Goal: Go to known website: Go to known website

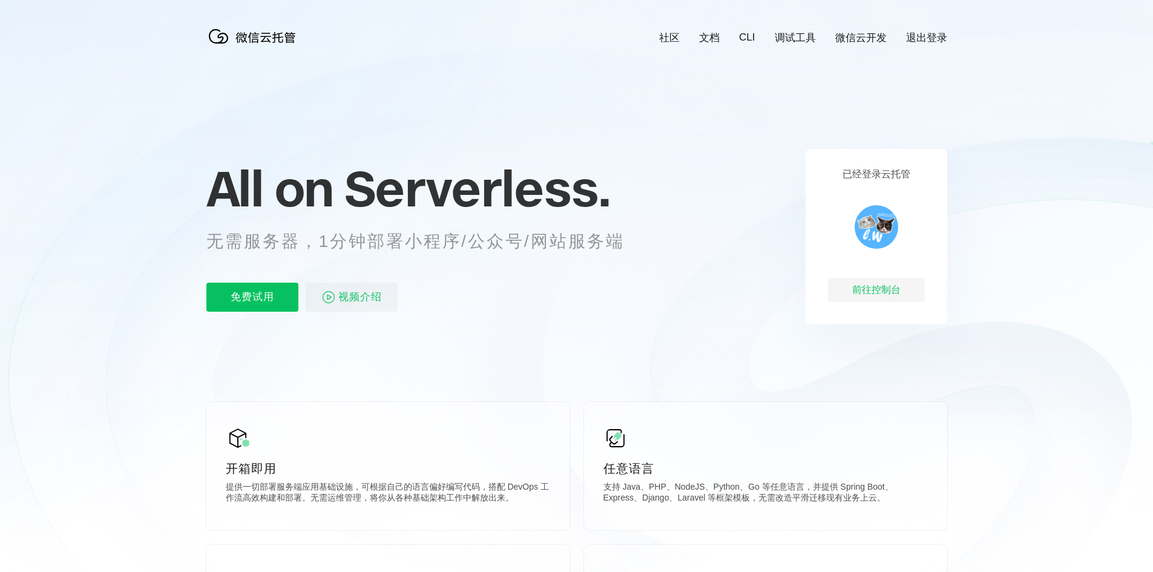
scroll to position [0, 2151]
click at [874, 291] on div "前往控制台" at bounding box center [876, 290] width 97 height 24
click at [887, 286] on div "前往控制台" at bounding box center [876, 290] width 97 height 24
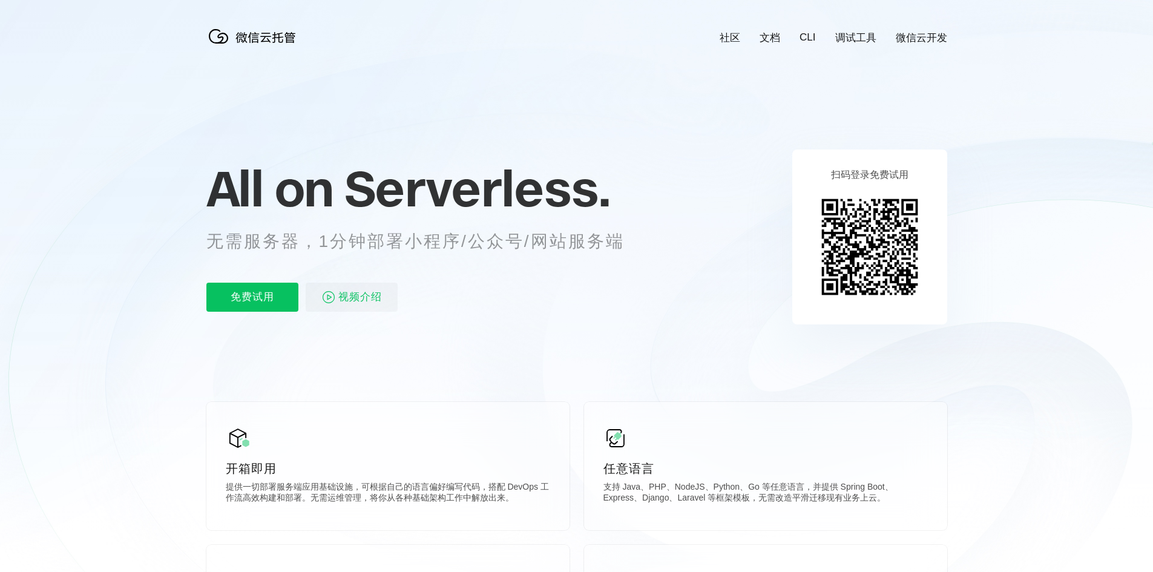
scroll to position [0, 2151]
drag, startPoint x: 906, startPoint y: 103, endPoint x: 898, endPoint y: 102, distance: 8.0
click at [905, 101] on icon at bounding box center [577, 326] width 1162 height 653
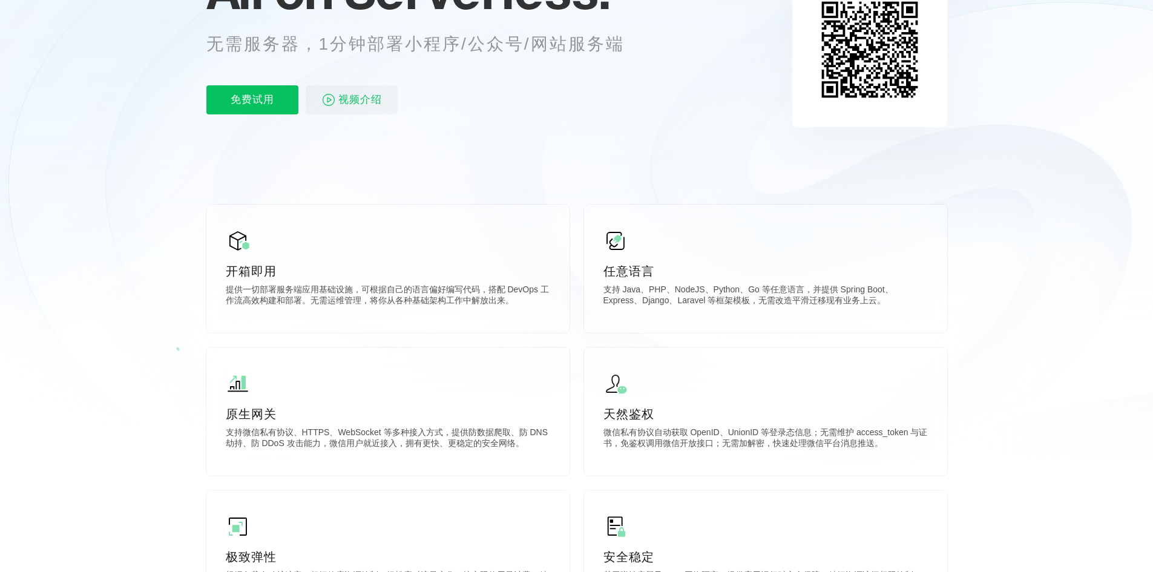
scroll to position [0, 0]
